Goal: Information Seeking & Learning: Understand process/instructions

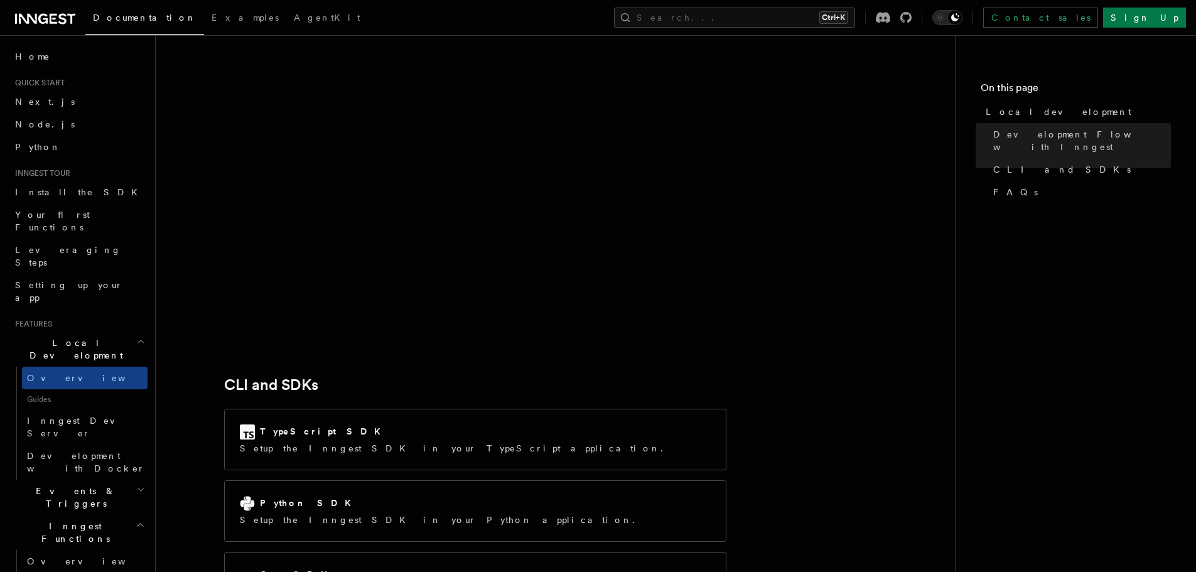
scroll to position [1507, 0]
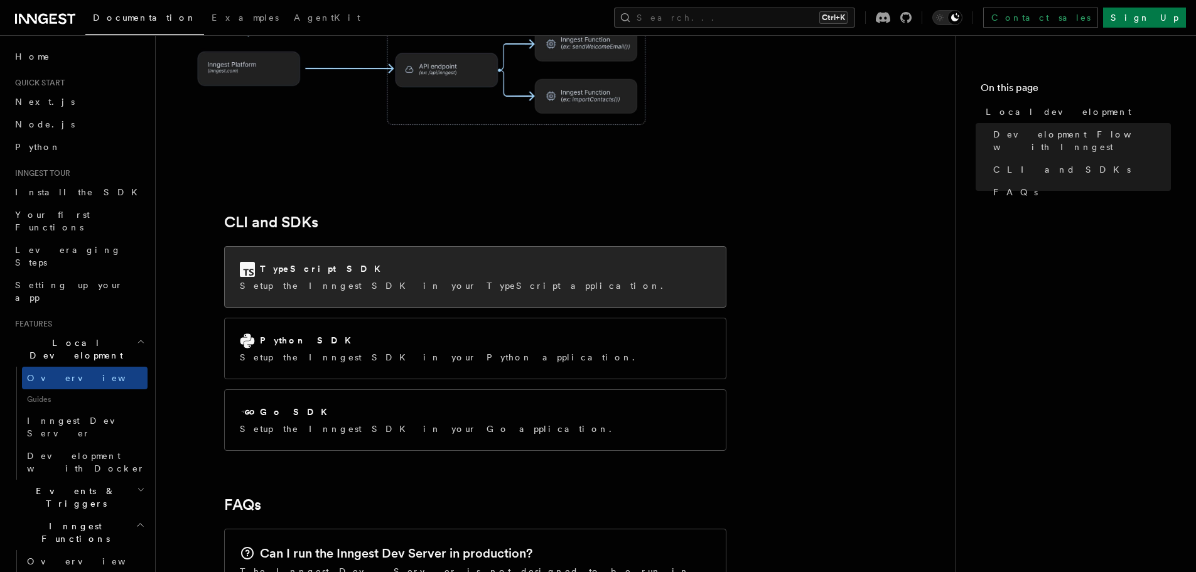
click at [320, 279] on p "Setup the Inngest SDK in your TypeScript application." at bounding box center [455, 285] width 431 height 13
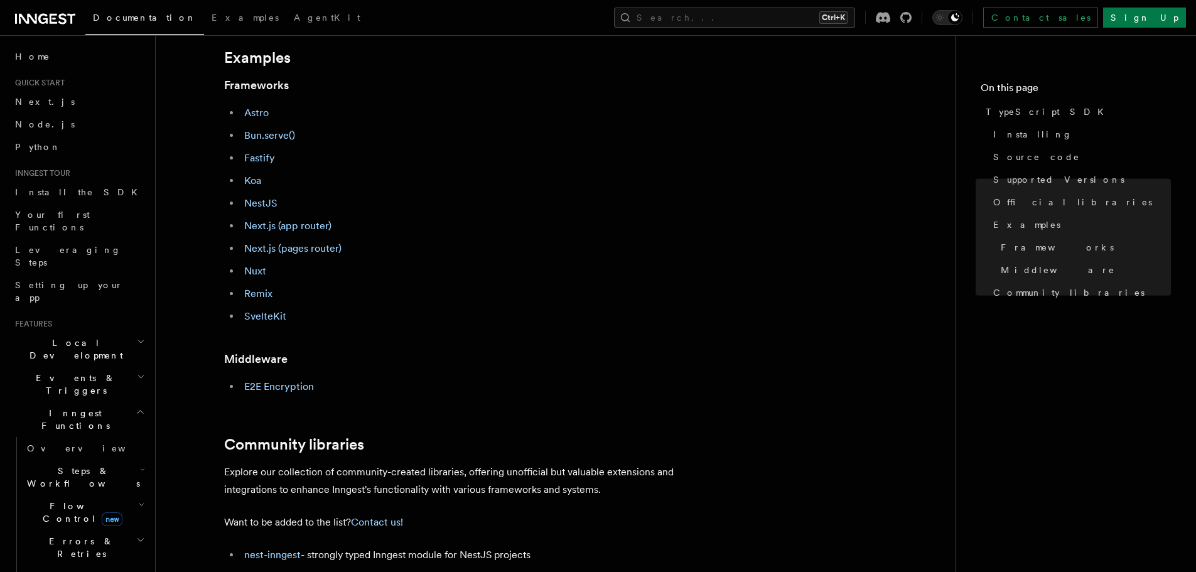
scroll to position [800, 0]
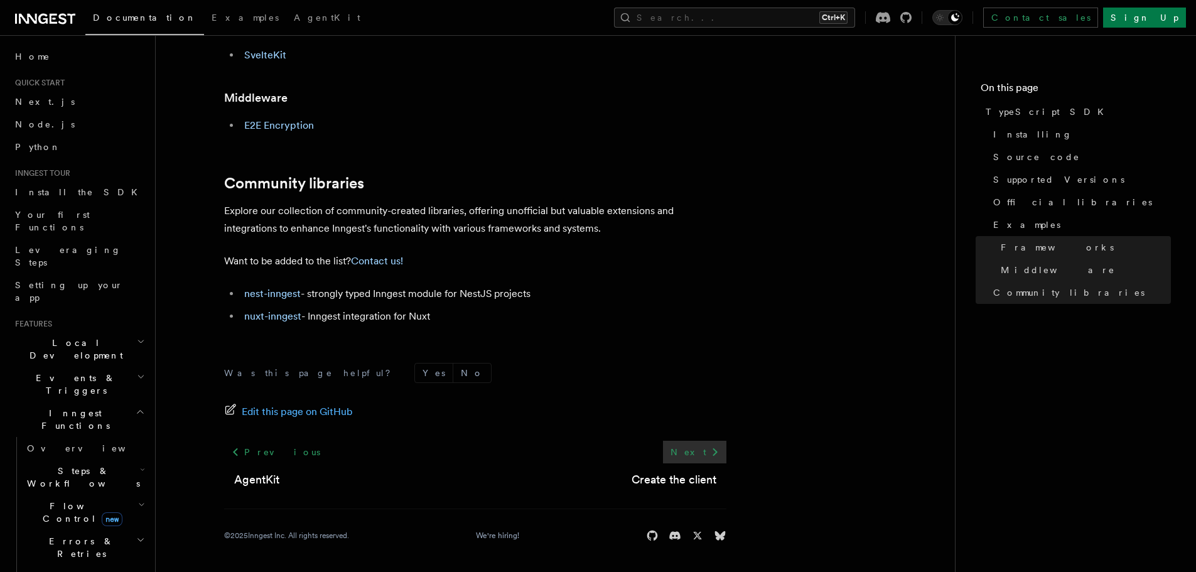
click at [696, 456] on link "Next" at bounding box center [694, 452] width 63 height 23
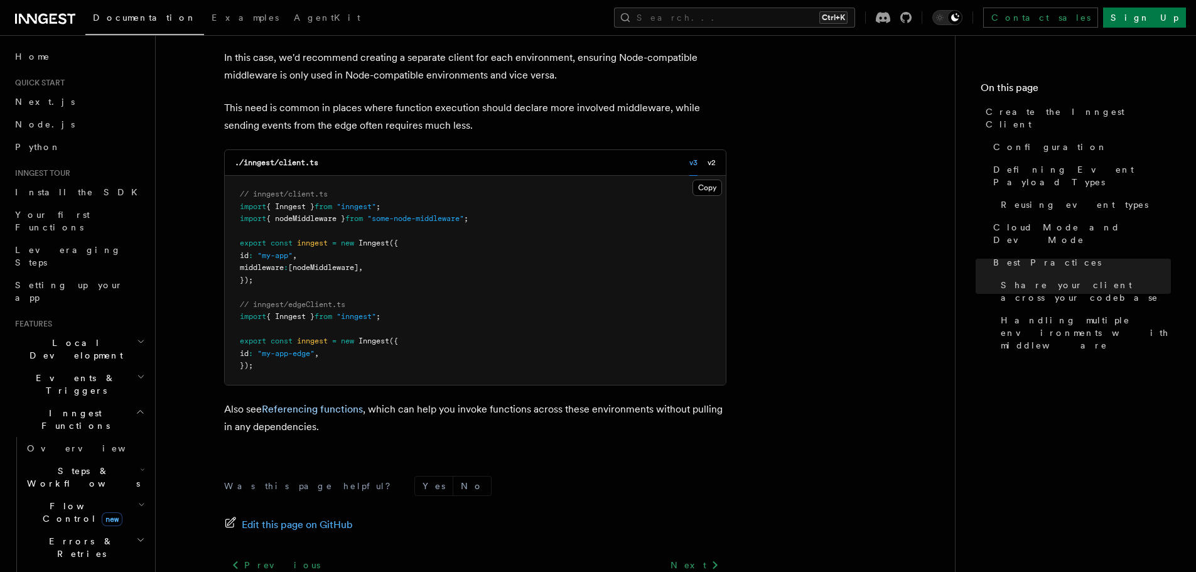
scroll to position [2910, 0]
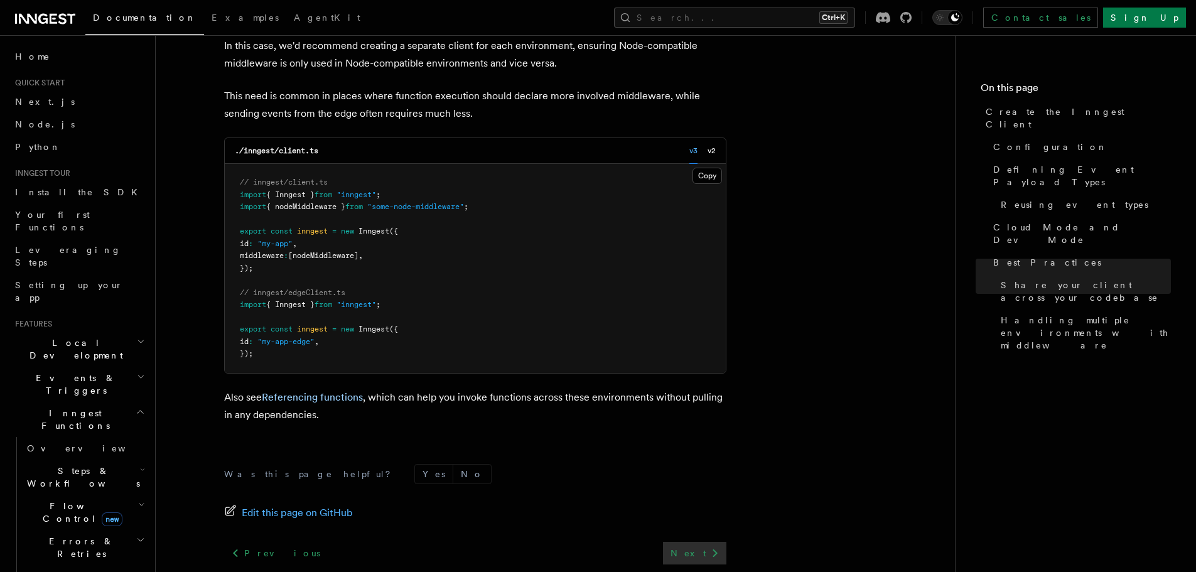
click at [702, 542] on link "Next" at bounding box center [694, 553] width 63 height 23
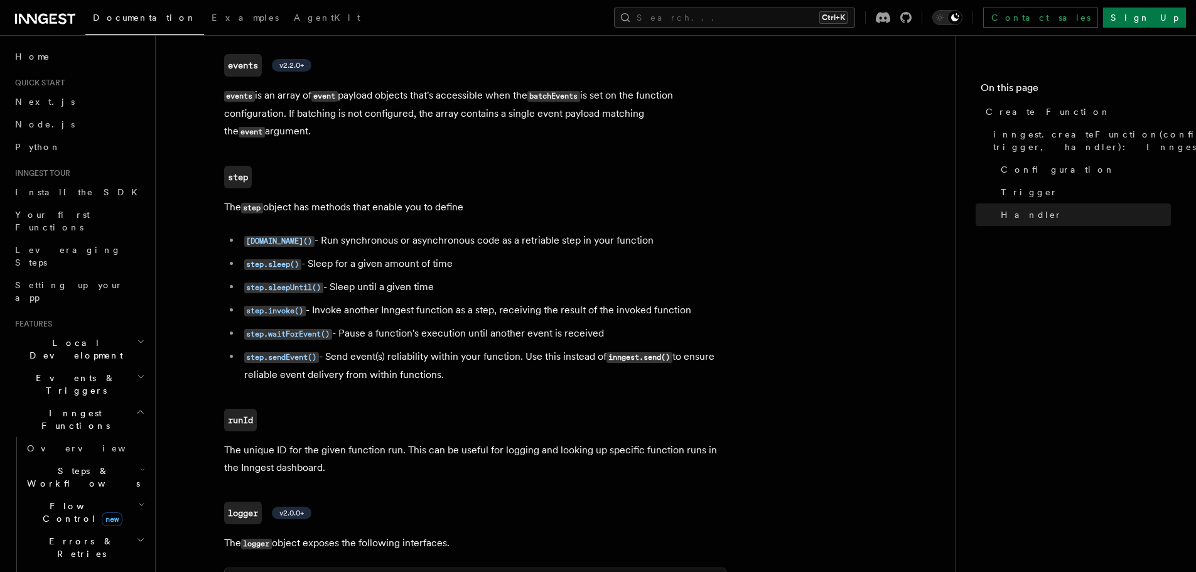
scroll to position [2634, 0]
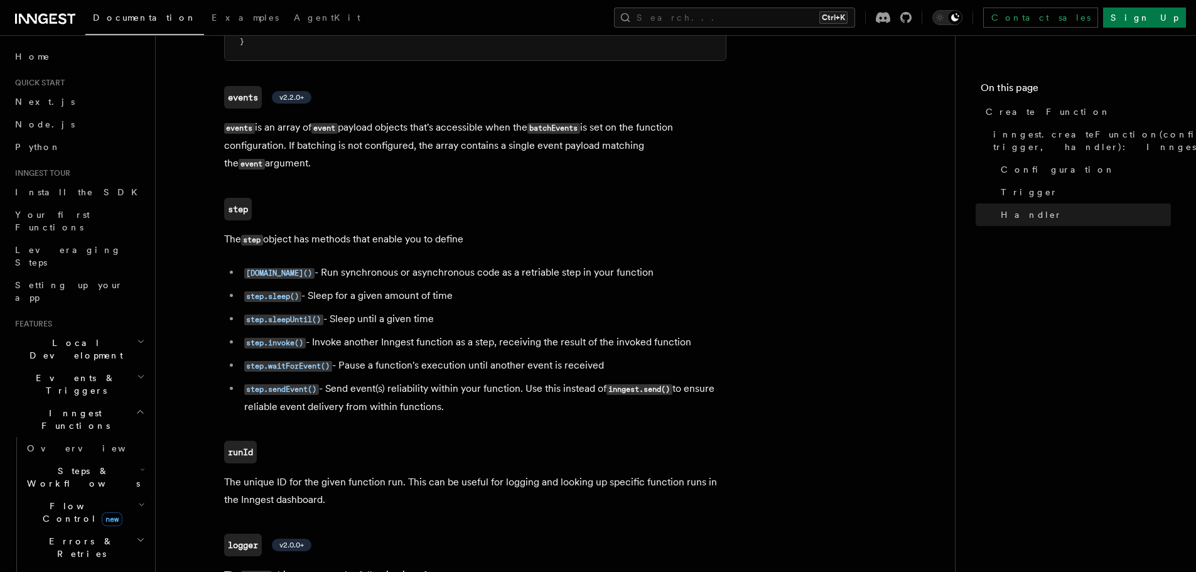
click at [87, 336] on span "Local Development" at bounding box center [73, 348] width 127 height 25
click at [67, 367] on link "Overview" at bounding box center [85, 378] width 126 height 23
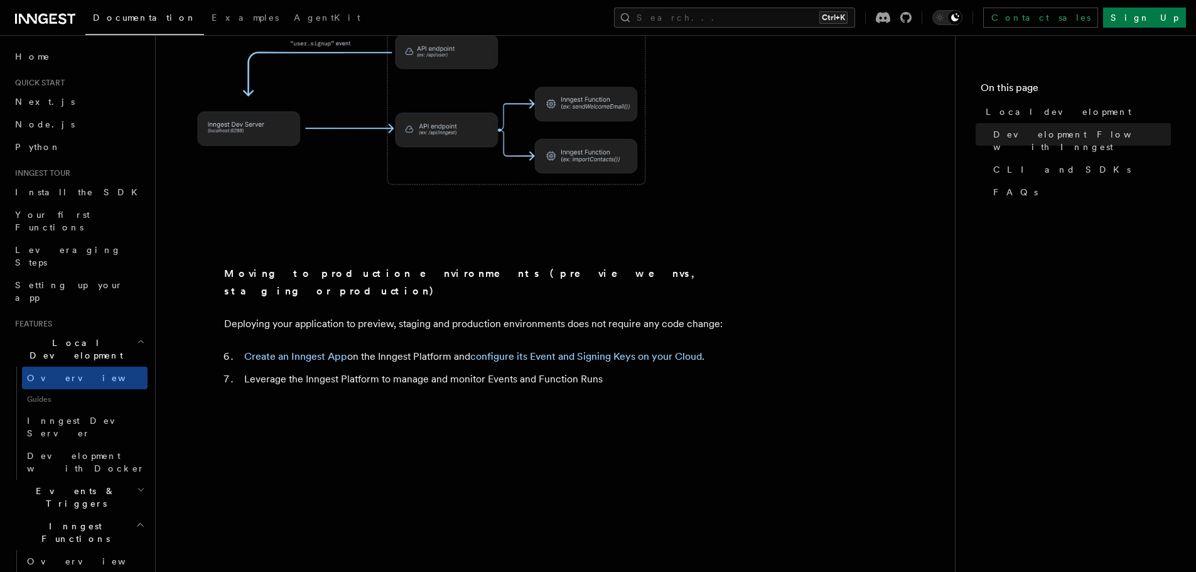
scroll to position [1004, 0]
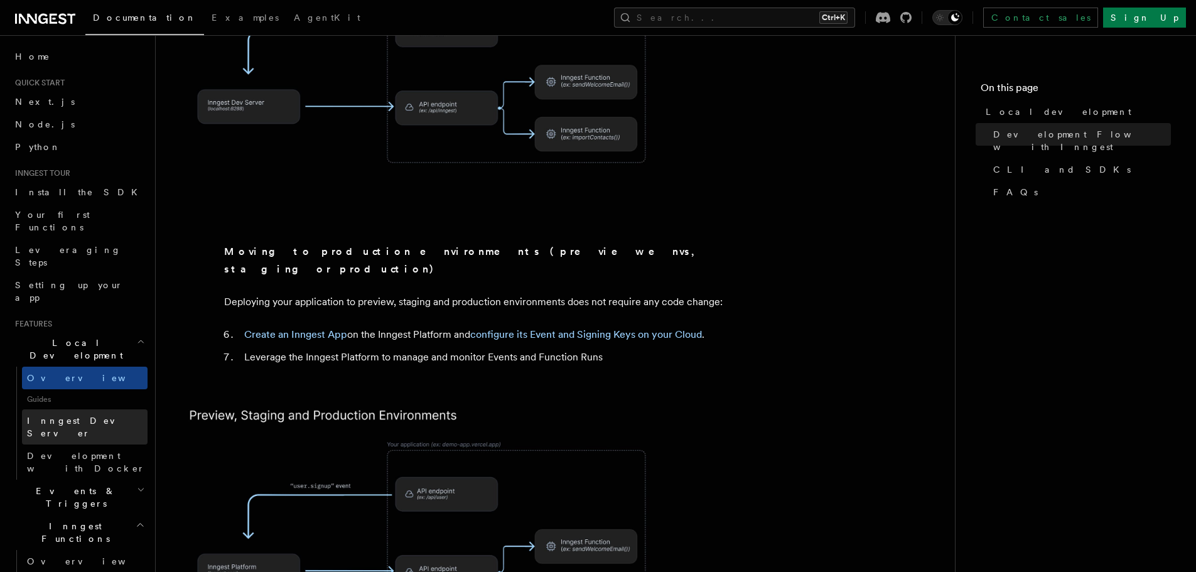
click at [64, 414] on span "Inngest Dev Server" at bounding box center [87, 426] width 121 height 25
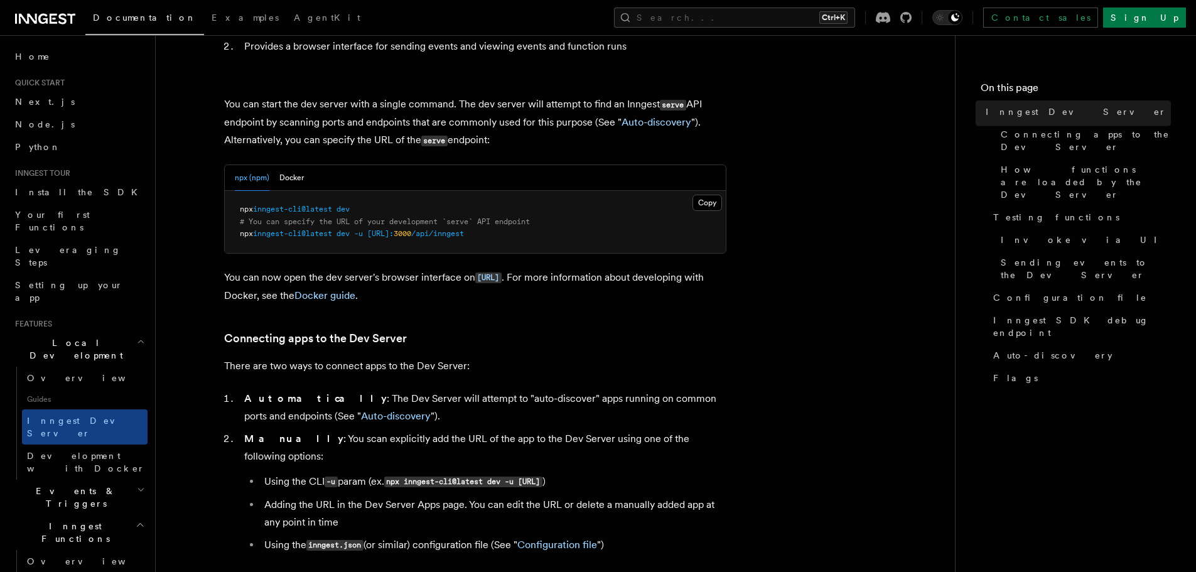
scroll to position [377, 0]
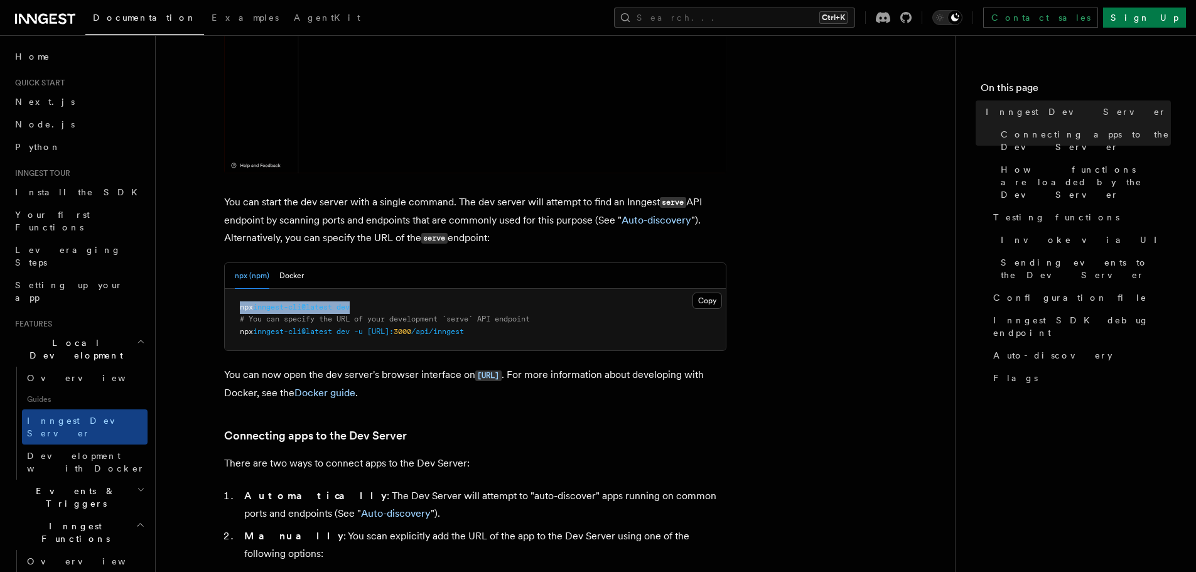
drag, startPoint x: 361, startPoint y: 303, endPoint x: 239, endPoint y: 304, distance: 122.4
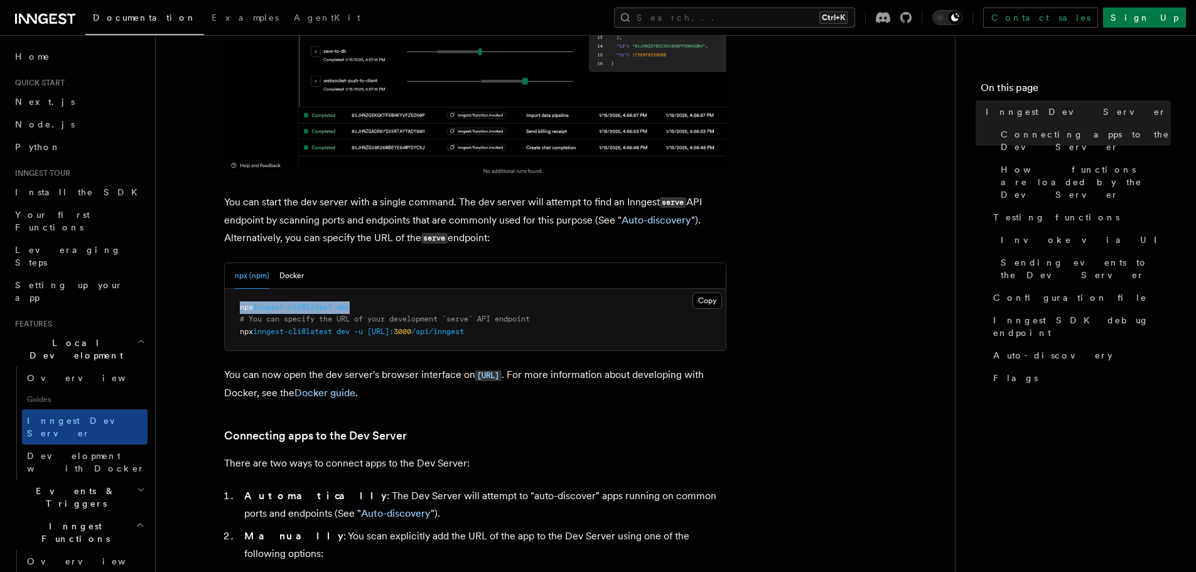
click at [239, 304] on pre "npx inngest-cli@latest dev # You can specify the URL of your development `serve…" at bounding box center [475, 320] width 501 height 62
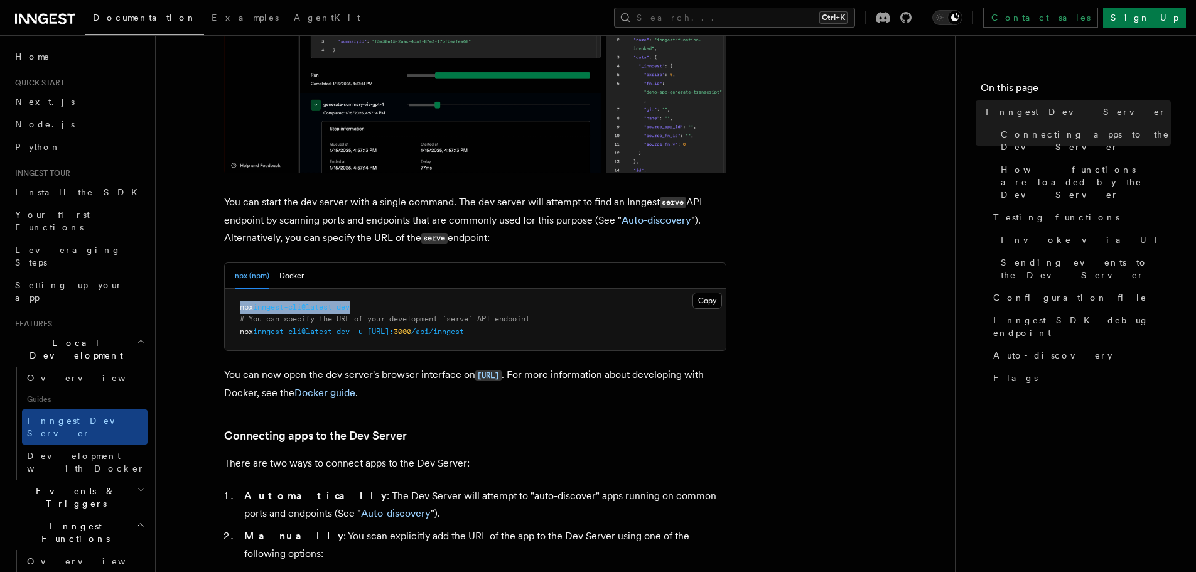
copy span "npx inngest-cli@latest dev"
